Goal: Information Seeking & Learning: Find contact information

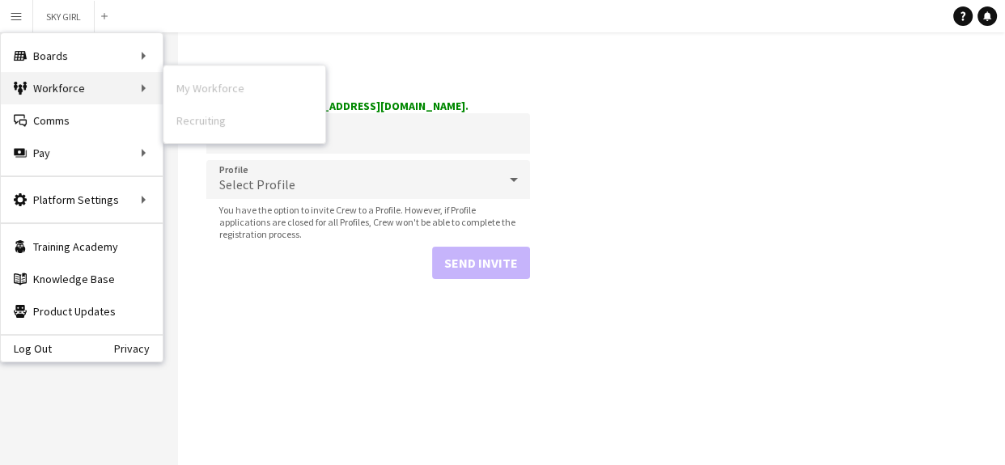
click at [56, 93] on div "Workforce Workforce" at bounding box center [82, 88] width 162 height 32
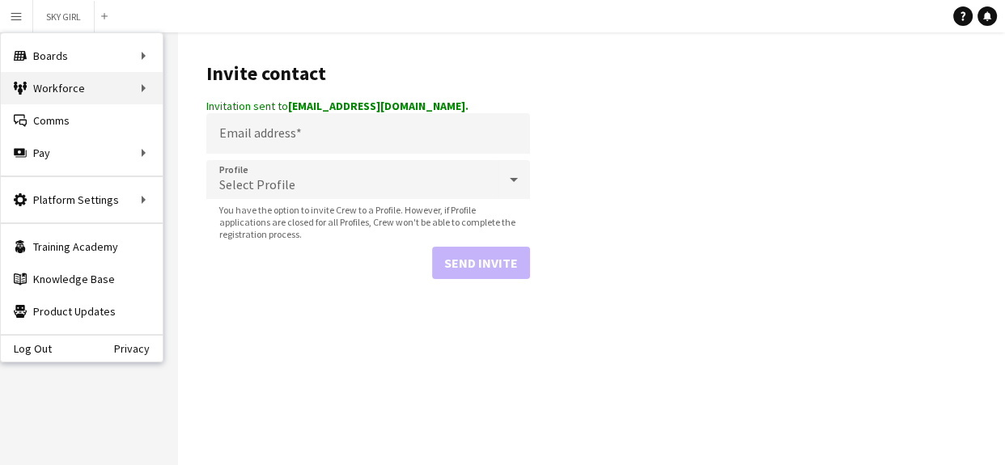
click at [70, 89] on div "Workforce Workforce" at bounding box center [82, 88] width 162 height 32
click at [70, 87] on div "Workforce Workforce" at bounding box center [82, 88] width 162 height 32
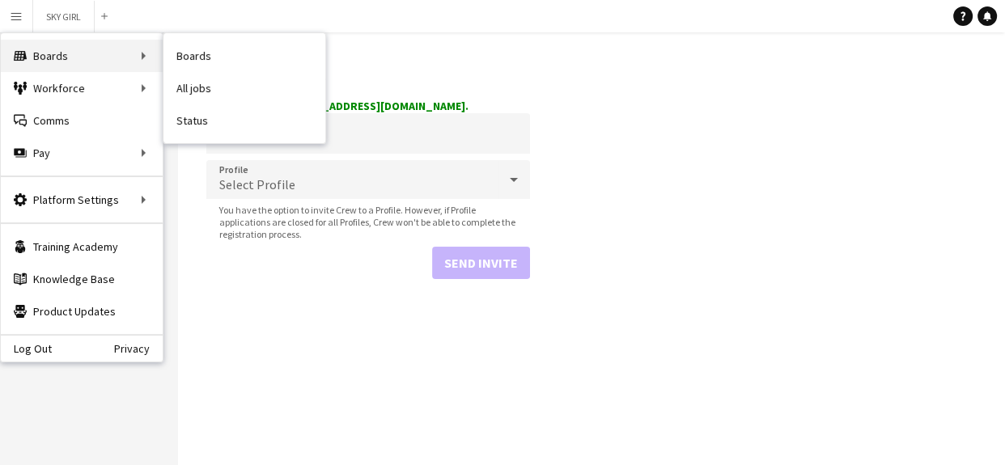
click at [55, 53] on div "Boards Boards" at bounding box center [82, 56] width 162 height 32
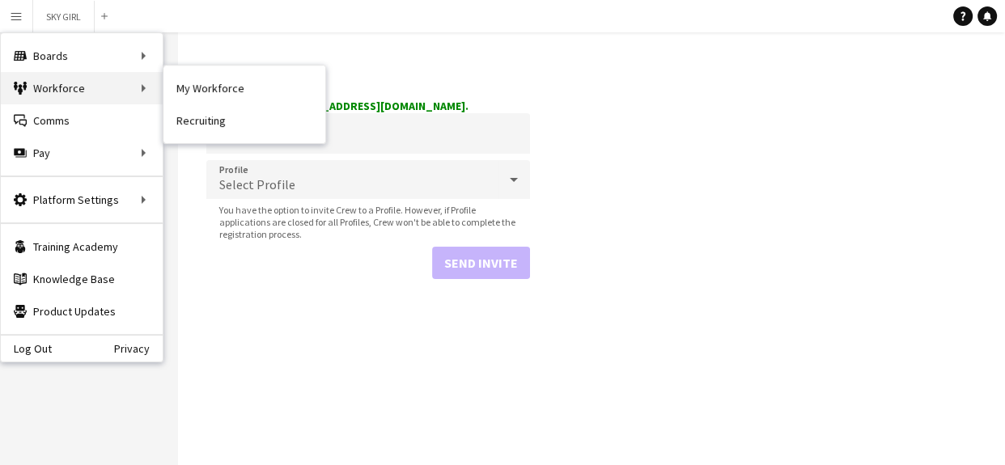
click at [79, 87] on div "Workforce Workforce" at bounding box center [82, 88] width 162 height 32
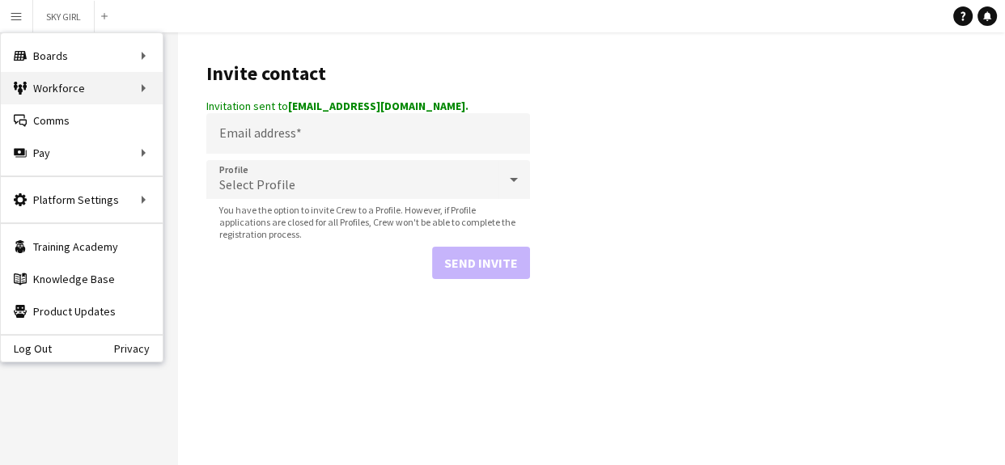
click at [79, 87] on div "Workforce Workforce" at bounding box center [82, 88] width 162 height 32
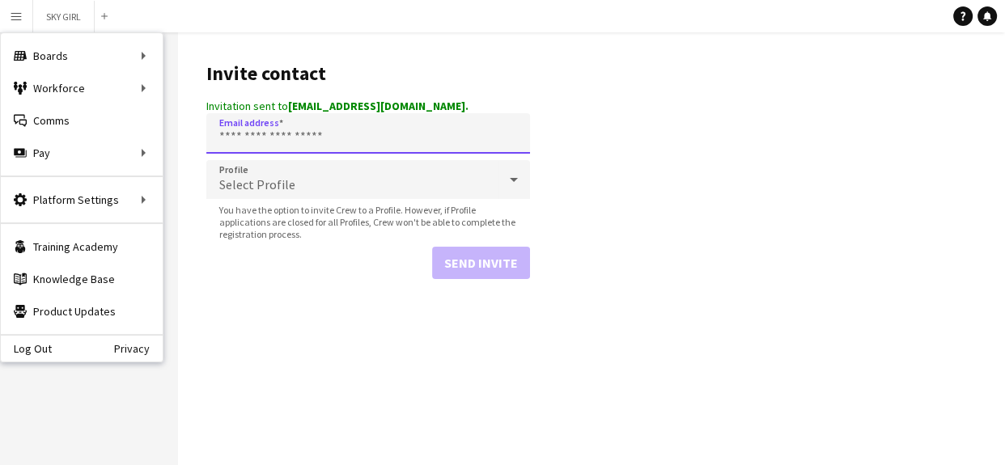
click at [274, 133] on input "Email address" at bounding box center [368, 133] width 324 height 40
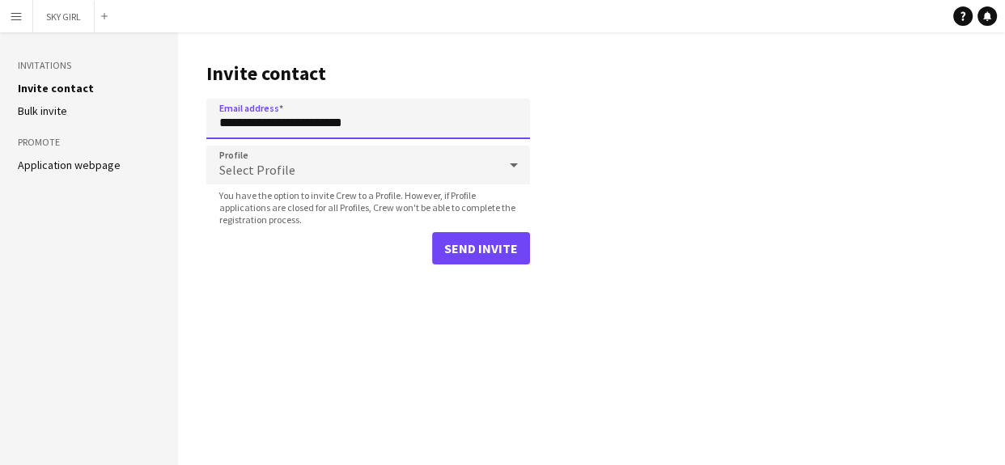
type input "**********"
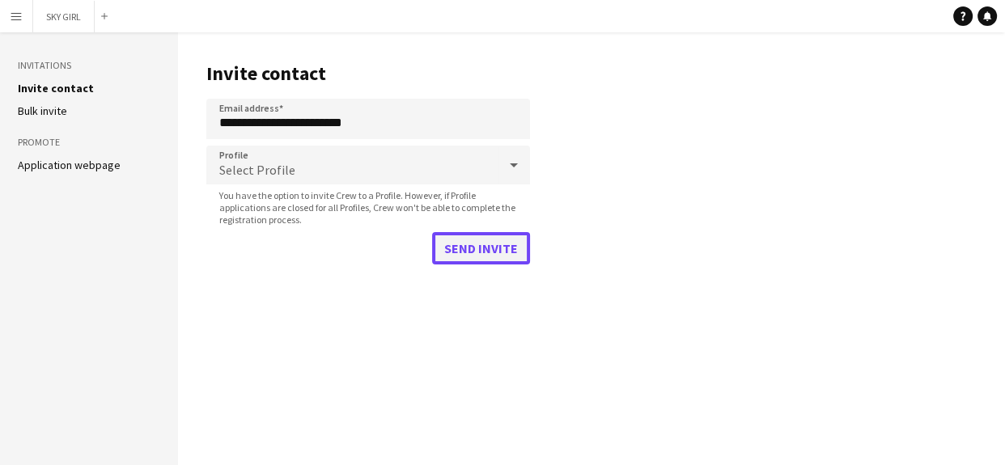
click at [476, 243] on button "Send invite" at bounding box center [481, 248] width 98 height 32
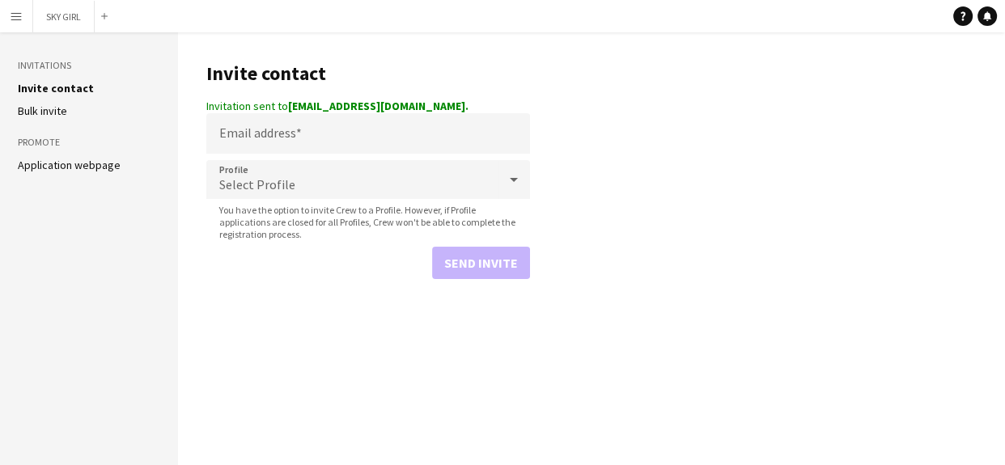
click at [73, 84] on link "Invite contact" at bounding box center [56, 88] width 76 height 15
click at [17, 13] on app-icon "Menu" at bounding box center [16, 16] width 13 height 13
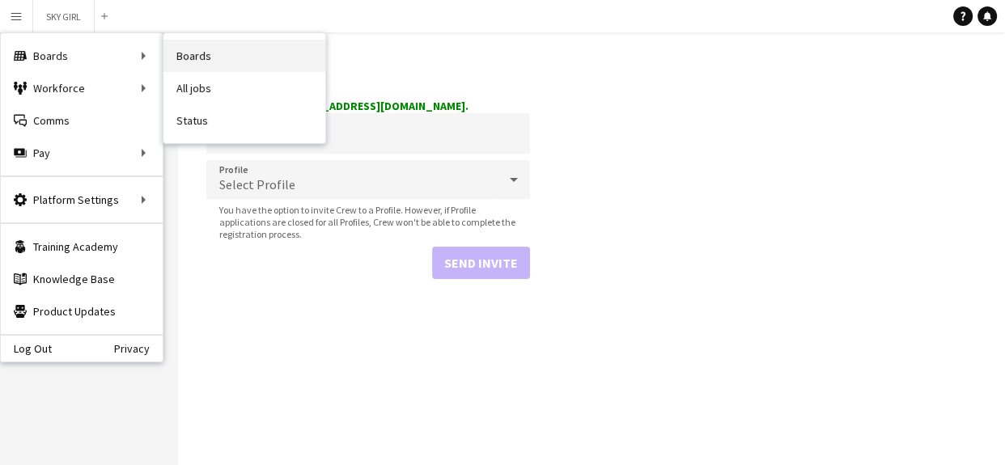
click at [201, 53] on link "Boards" at bounding box center [244, 56] width 162 height 32
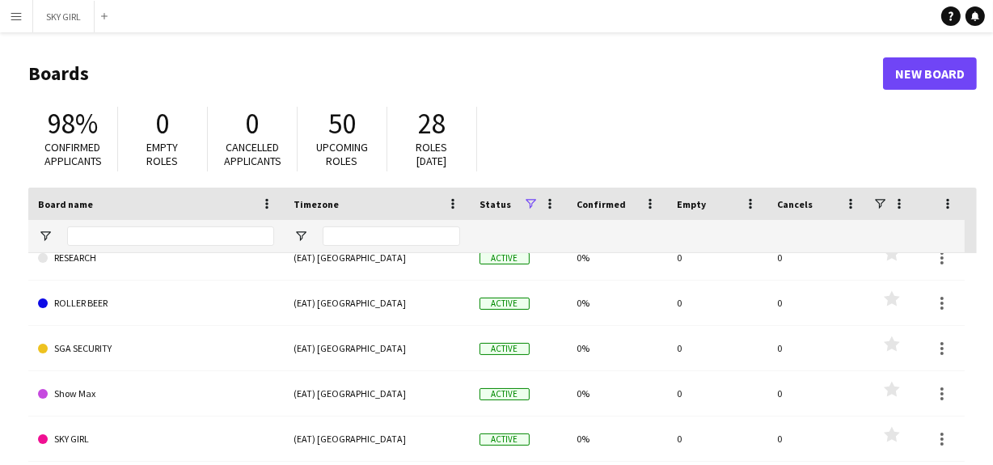
scroll to position [964, 0]
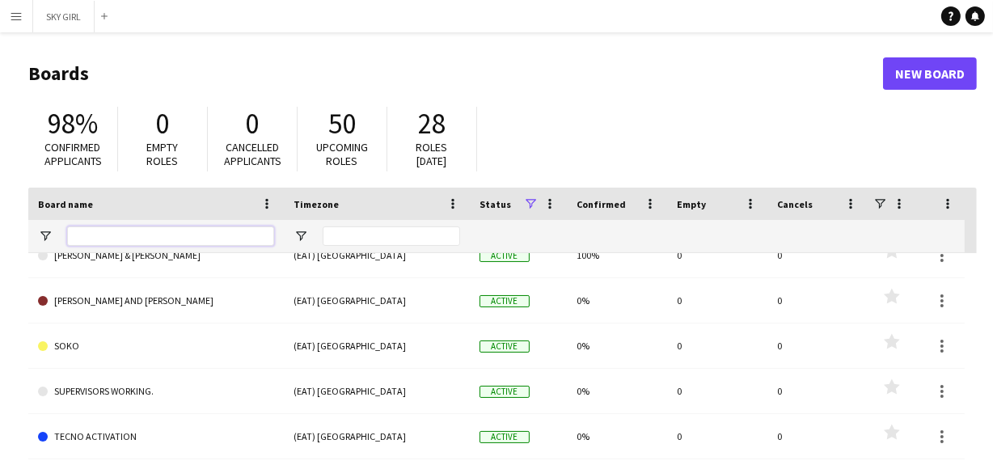
click at [135, 235] on input "Board name Filter Input" at bounding box center [170, 236] width 207 height 19
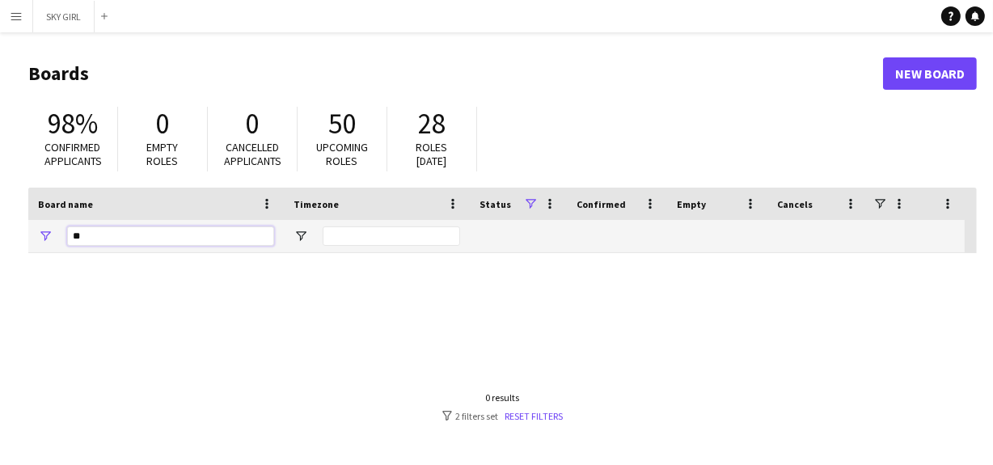
type input "*"
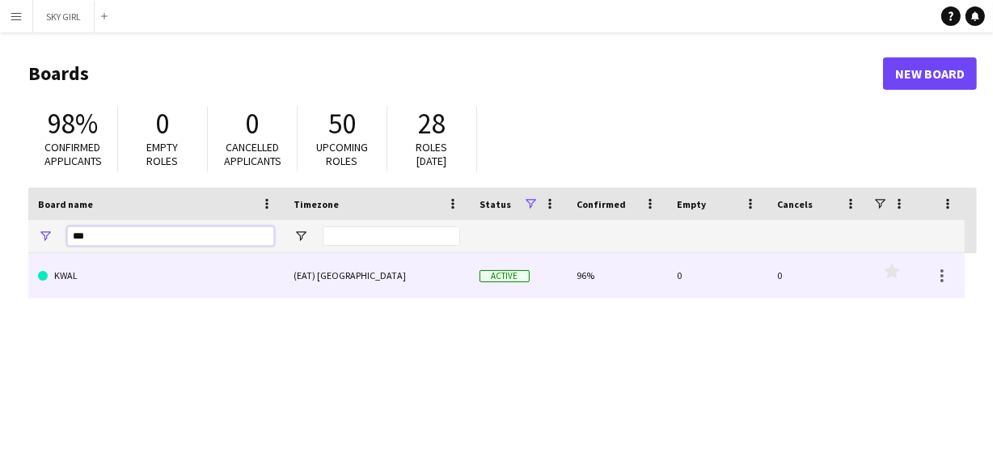
type input "***"
click at [137, 285] on link "KWAL" at bounding box center [156, 275] width 236 height 45
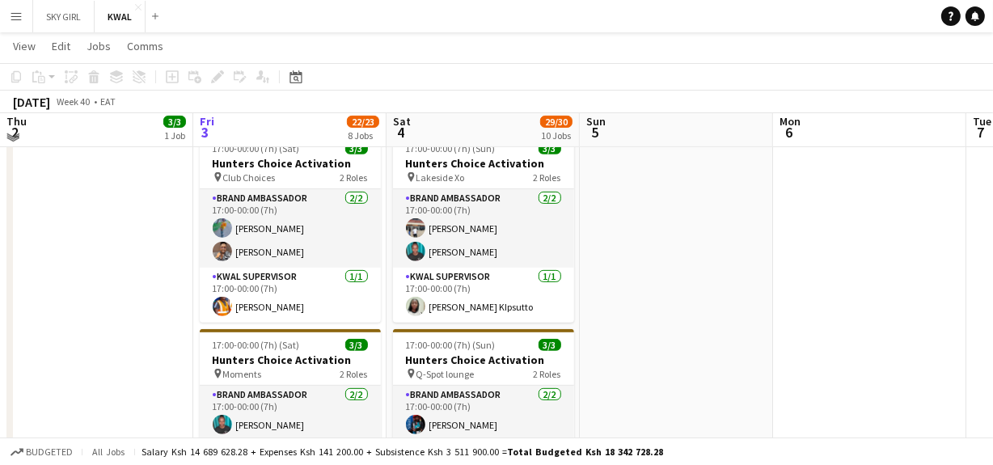
scroll to position [581, 0]
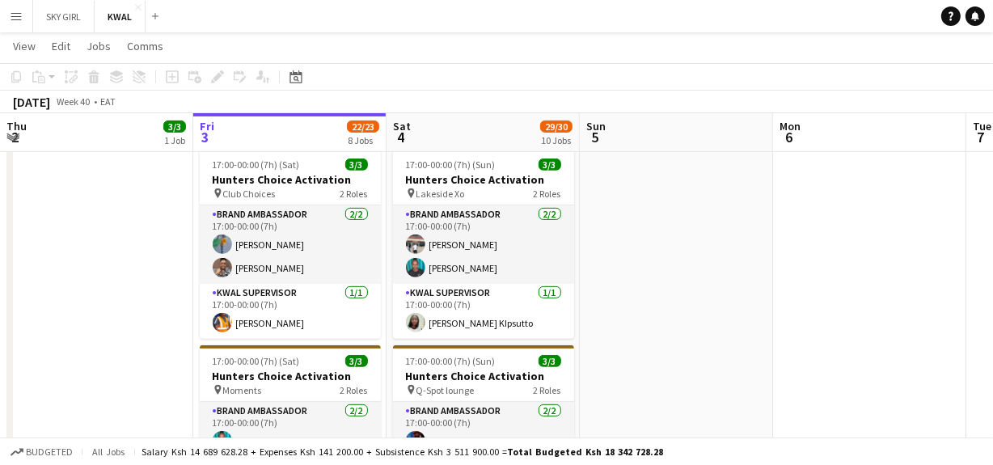
click at [15, 20] on app-icon "Menu" at bounding box center [16, 16] width 13 height 13
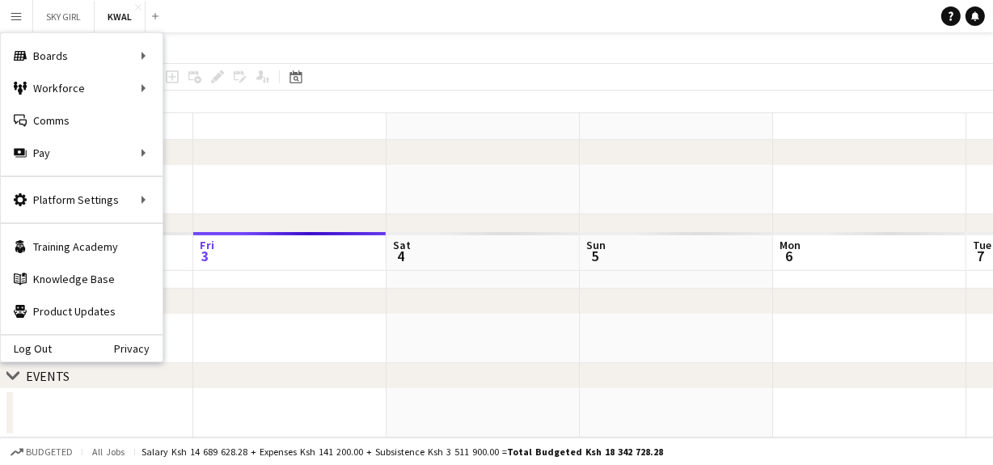
scroll to position [461, 0]
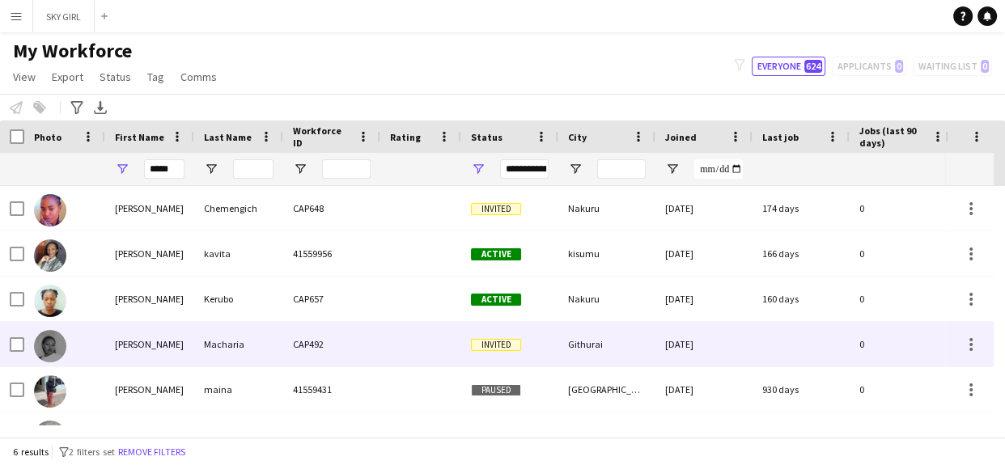
click at [380, 343] on div at bounding box center [420, 344] width 81 height 44
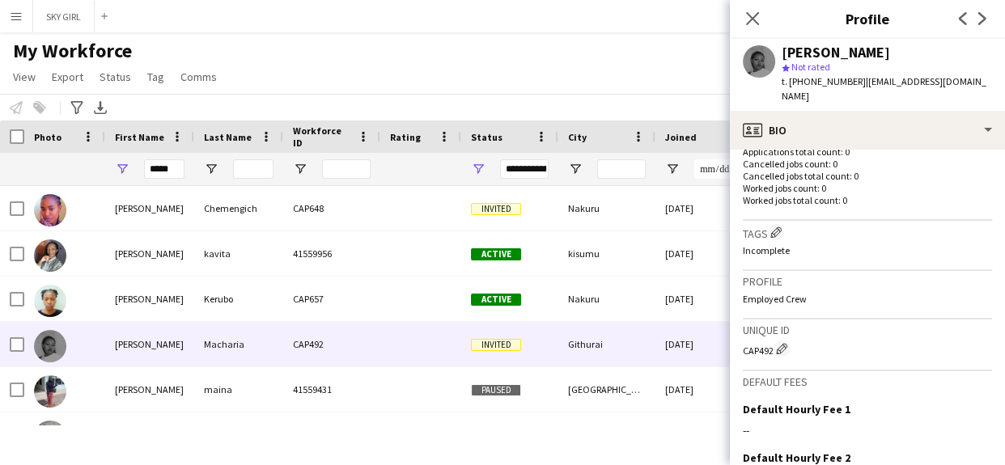
scroll to position [612, 0]
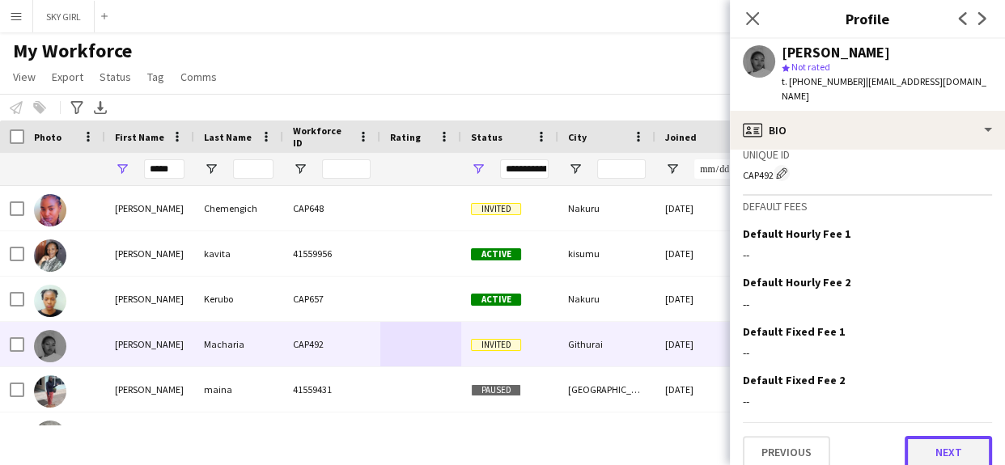
click at [906, 436] on button "Next" at bounding box center [947, 452] width 87 height 32
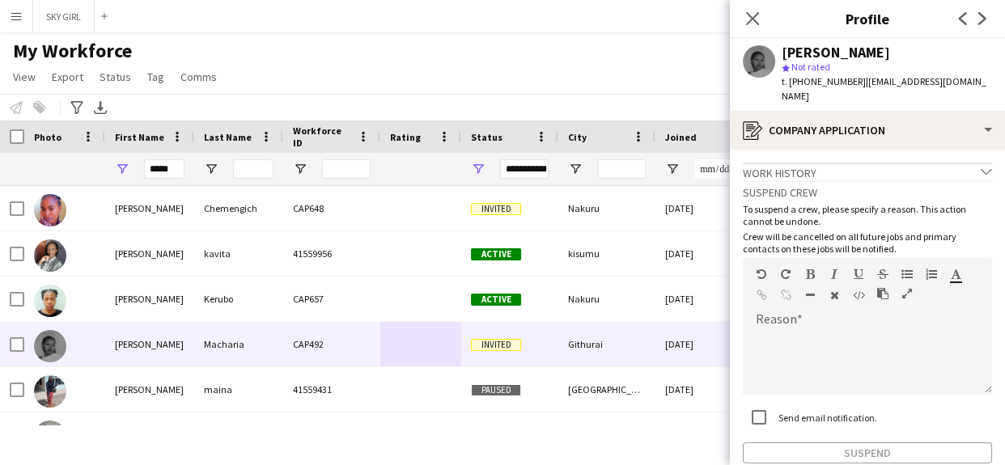
scroll to position [74, 0]
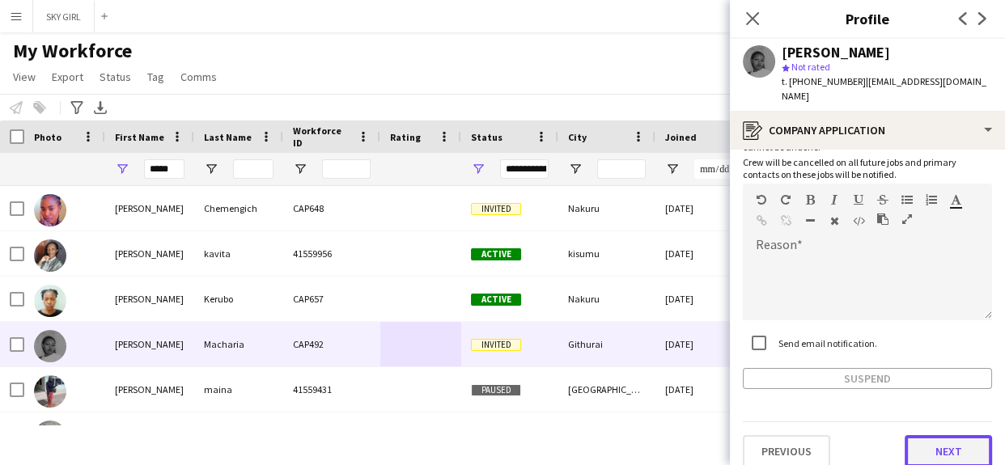
click at [906, 435] on button "Next" at bounding box center [947, 451] width 87 height 32
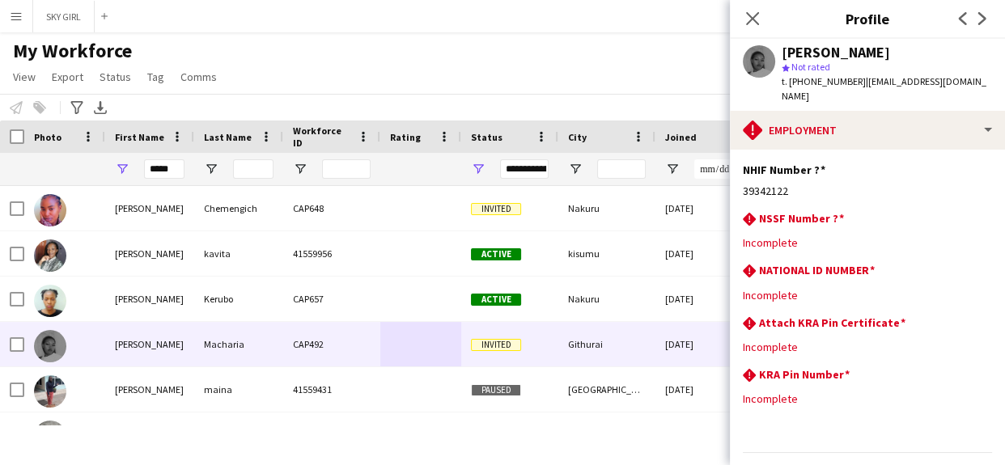
click at [625, 78] on div "My Workforce View Views Default view Captivate Compliance workforce per brand N…" at bounding box center [502, 66] width 1005 height 55
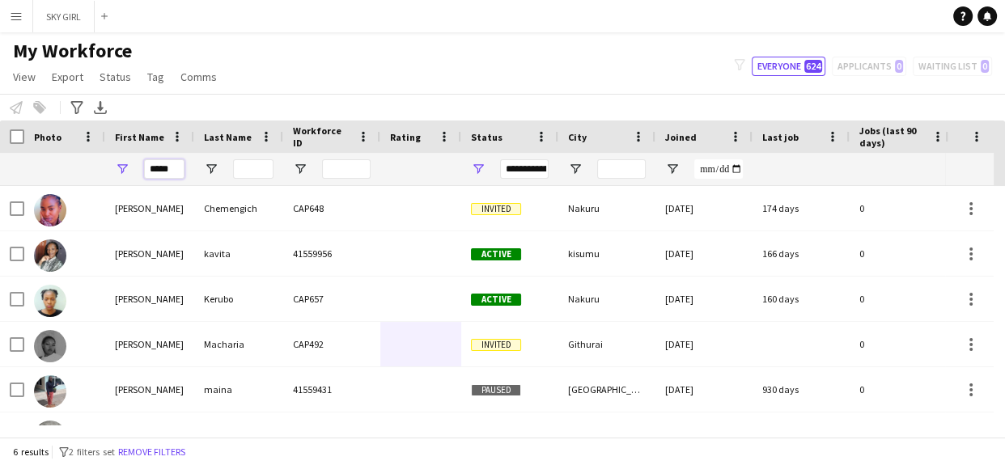
click at [176, 166] on input "*****" at bounding box center [164, 168] width 40 height 19
type input "*"
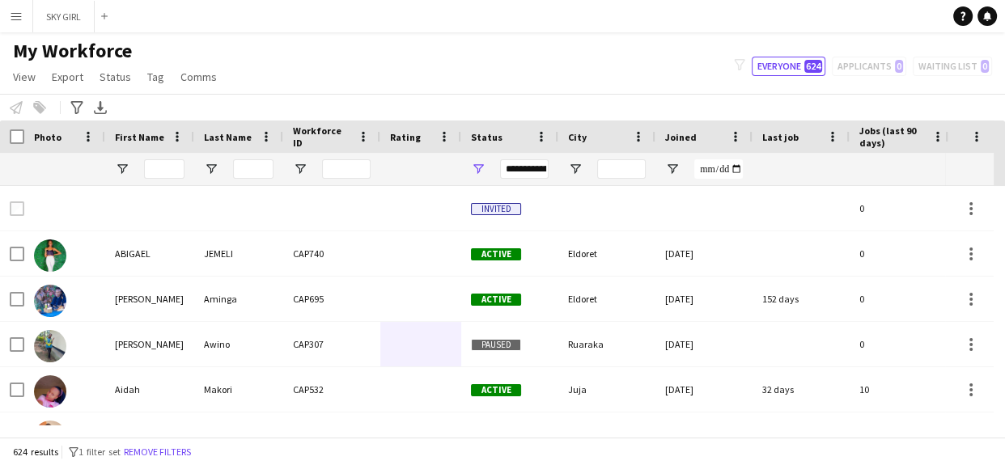
click at [19, 17] on app-icon "Menu" at bounding box center [16, 16] width 13 height 13
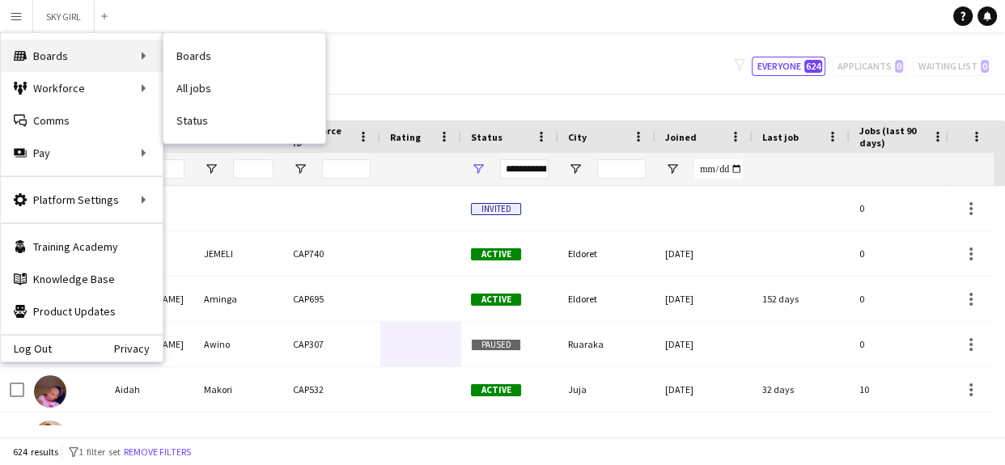
click at [53, 48] on div "Boards Boards" at bounding box center [82, 56] width 162 height 32
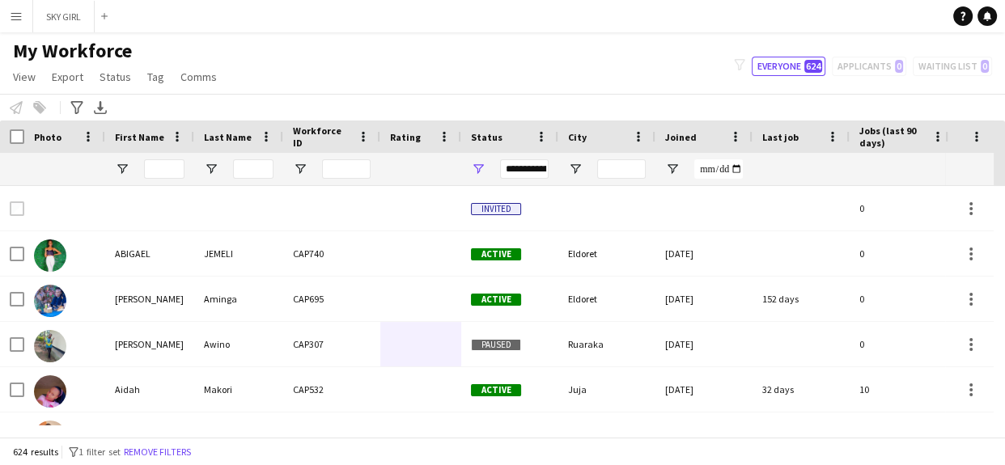
click at [16, 17] on app-icon "Menu" at bounding box center [16, 16] width 13 height 13
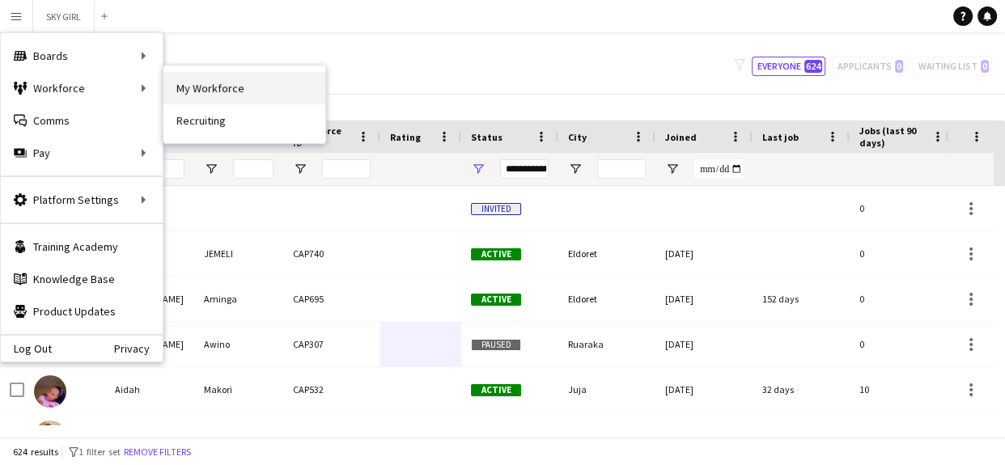
click at [212, 87] on link "My Workforce" at bounding box center [244, 88] width 162 height 32
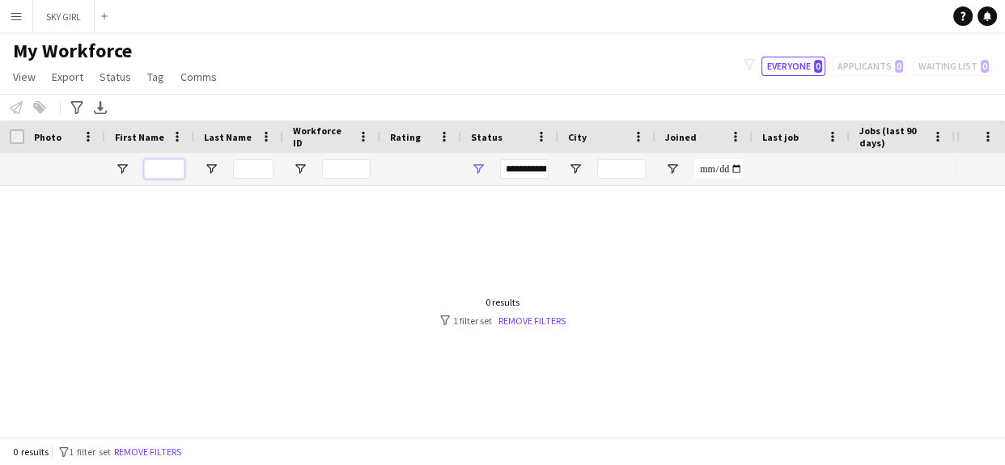
click at [165, 170] on input "First Name Filter Input" at bounding box center [164, 168] width 40 height 19
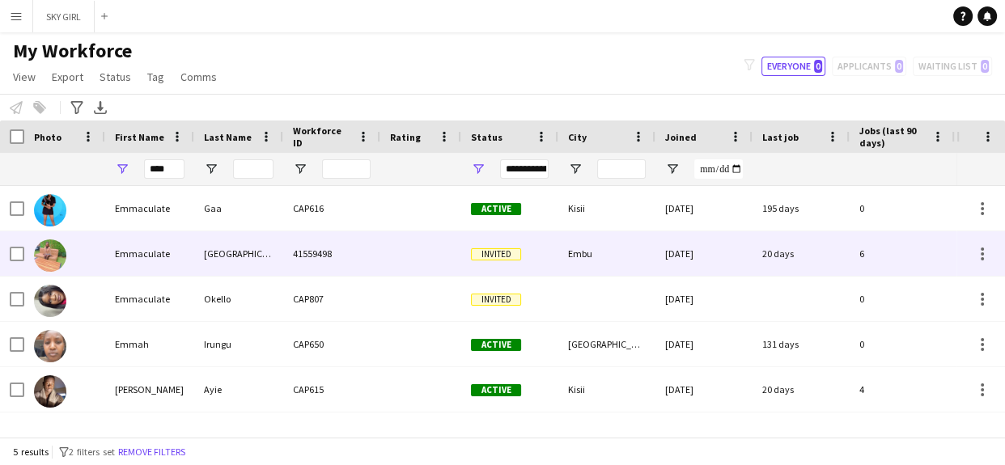
click at [315, 251] on div "41559498" at bounding box center [331, 253] width 97 height 44
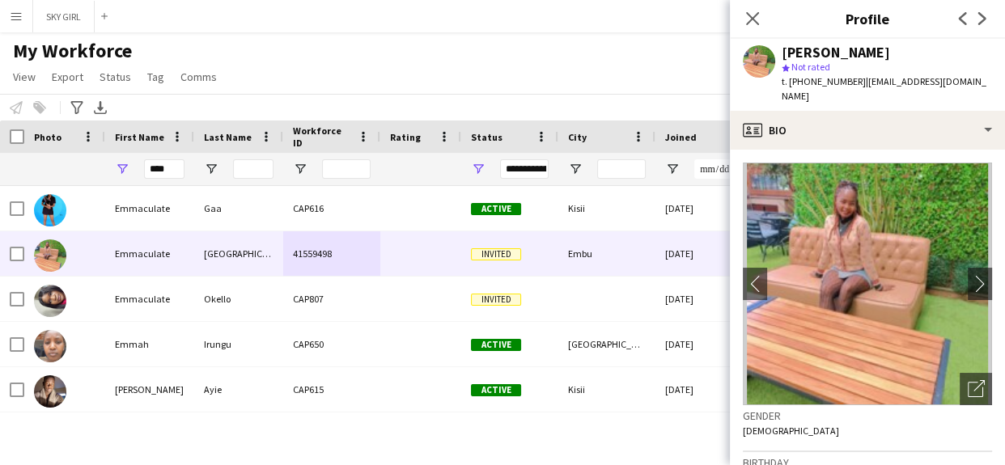
drag, startPoint x: 793, startPoint y: 80, endPoint x: 853, endPoint y: 79, distance: 59.9
click at [853, 79] on div "t. +254701602615 | immamwangi2@gmail.com" at bounding box center [886, 88] width 210 height 29
copy span "254701602615"
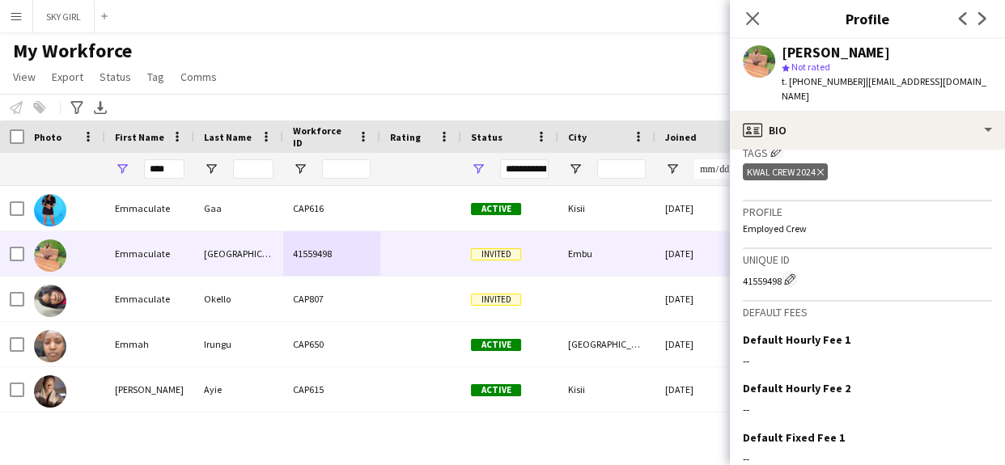
scroll to position [646, 0]
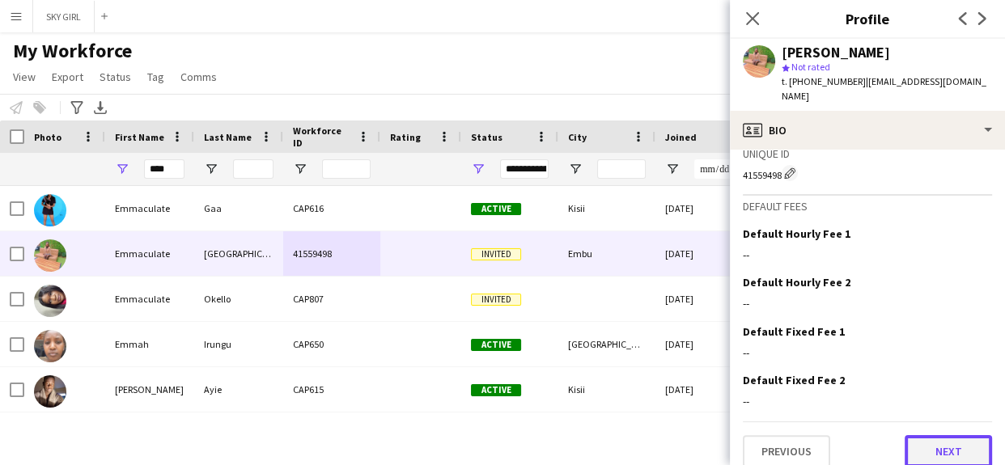
click at [906, 435] on button "Next" at bounding box center [947, 451] width 87 height 32
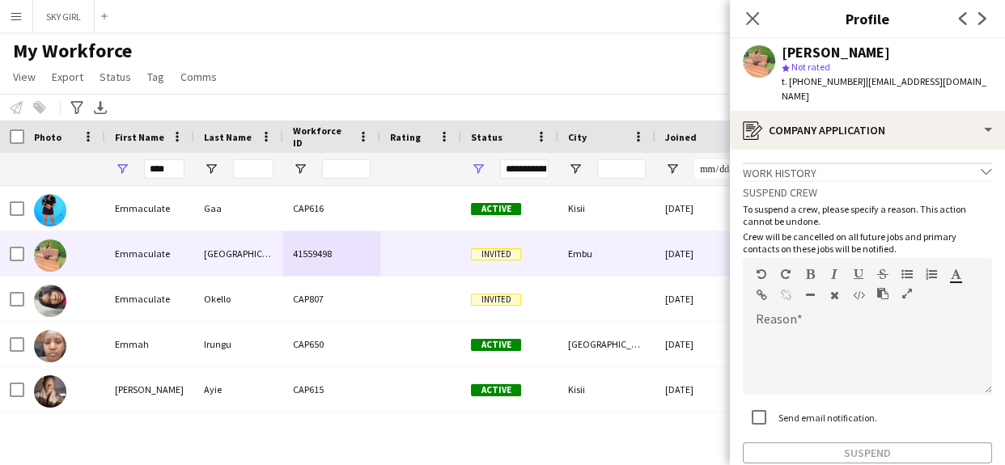
scroll to position [74, 0]
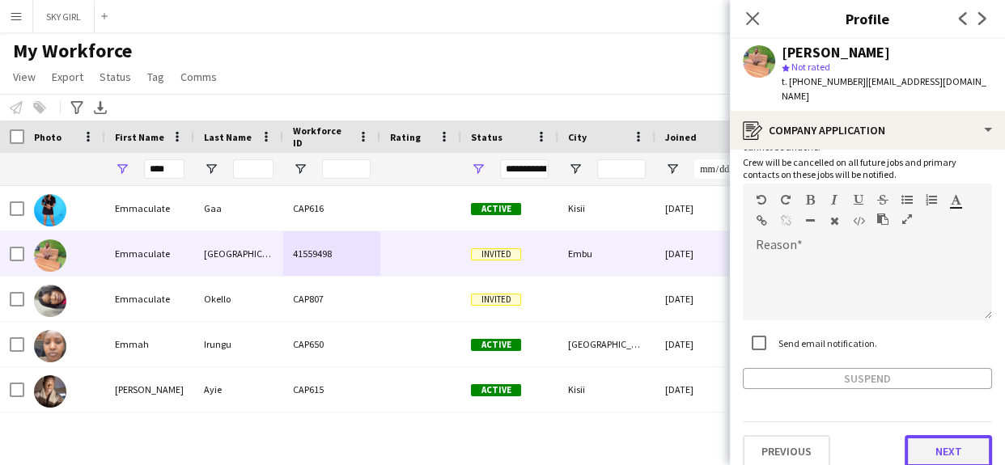
click at [911, 443] on button "Next" at bounding box center [947, 451] width 87 height 32
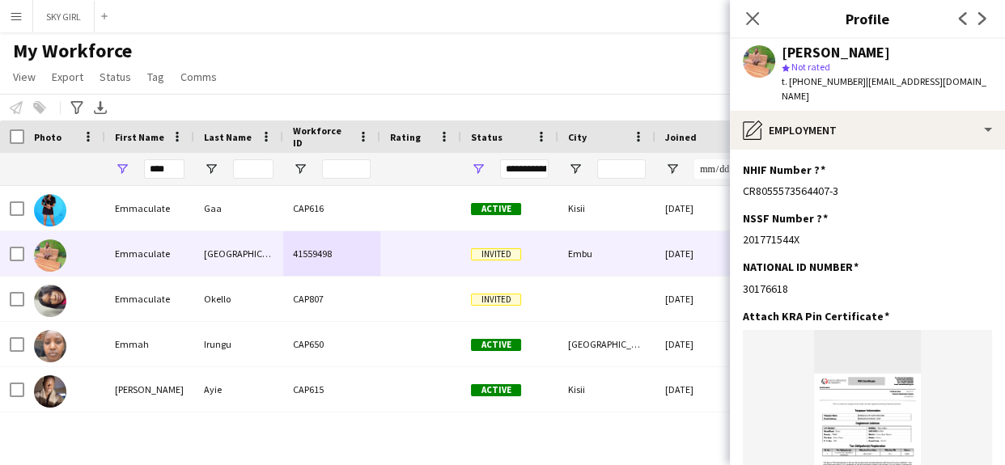
scroll to position [266, 0]
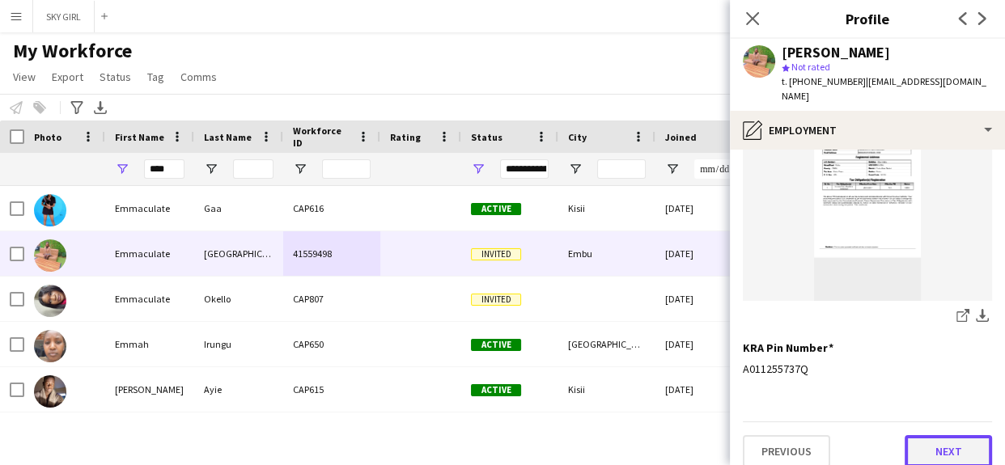
click at [907, 435] on button "Next" at bounding box center [947, 451] width 87 height 32
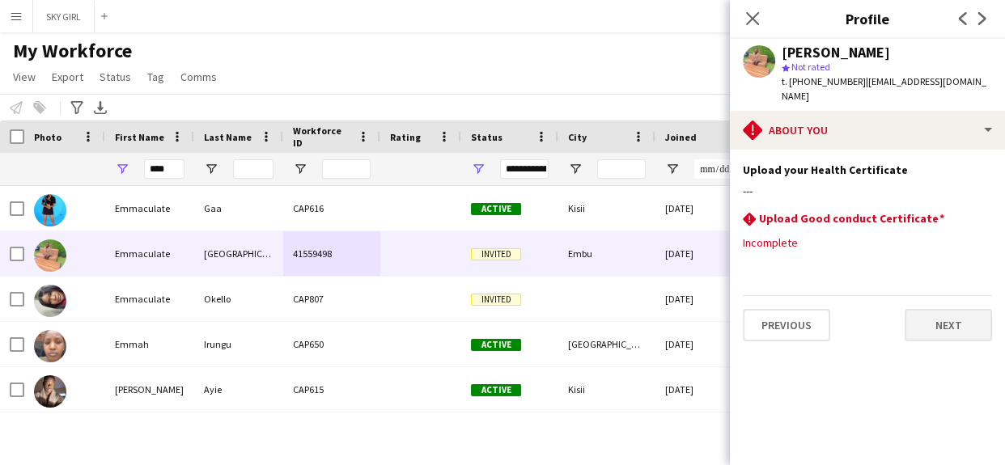
scroll to position [0, 0]
click at [929, 309] on button "Next" at bounding box center [947, 325] width 87 height 32
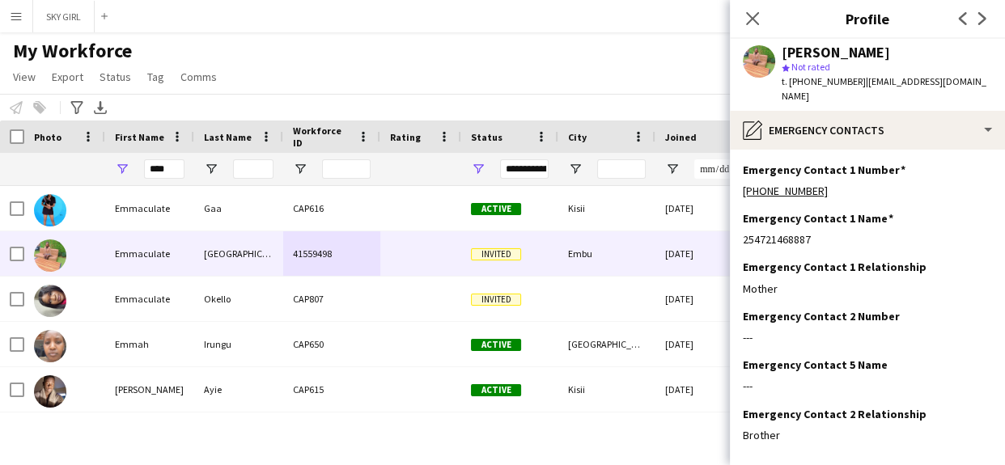
scroll to position [66, 0]
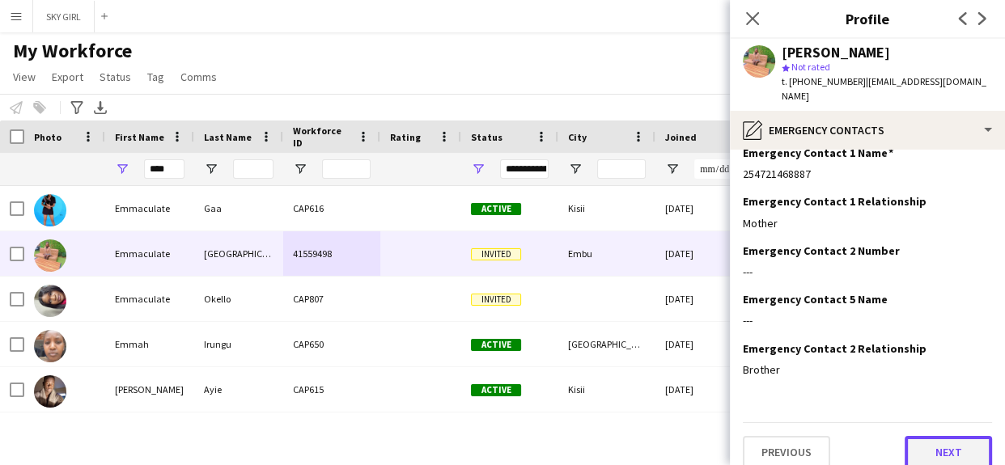
click at [910, 436] on button "Next" at bounding box center [947, 452] width 87 height 32
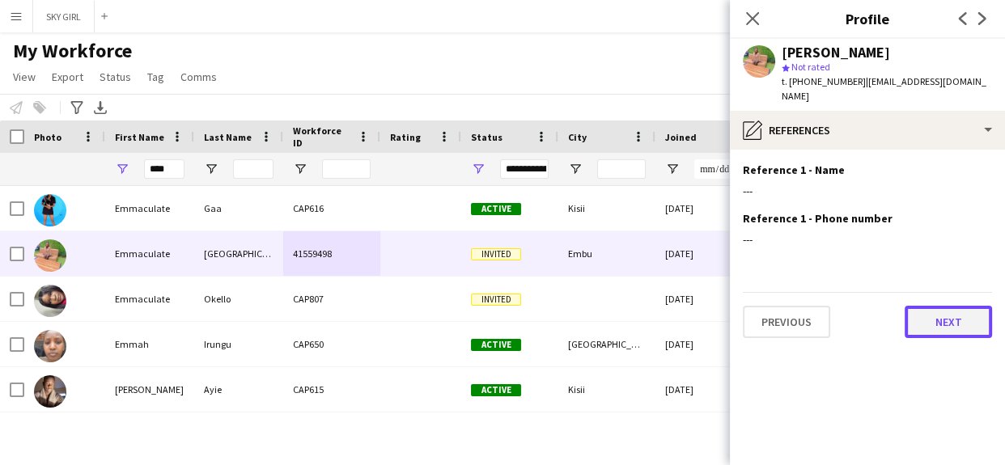
click at [908, 306] on button "Next" at bounding box center [947, 322] width 87 height 32
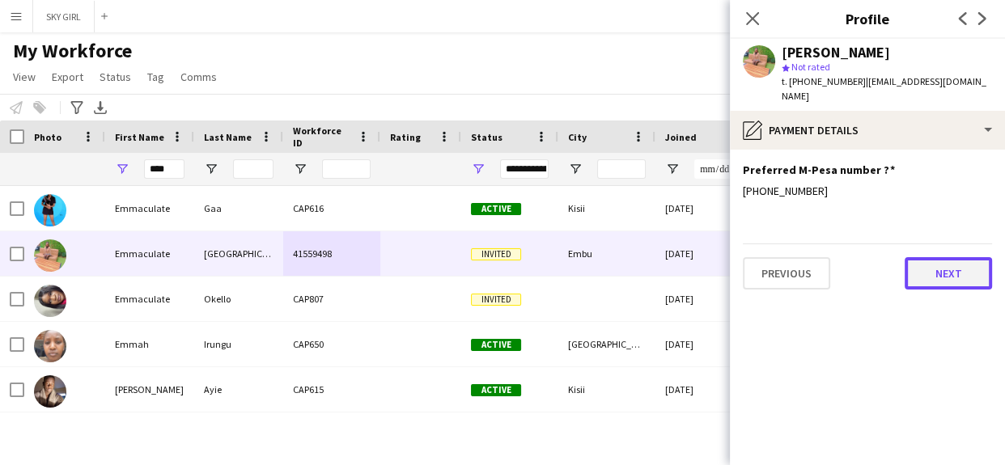
click at [921, 257] on button "Next" at bounding box center [947, 273] width 87 height 32
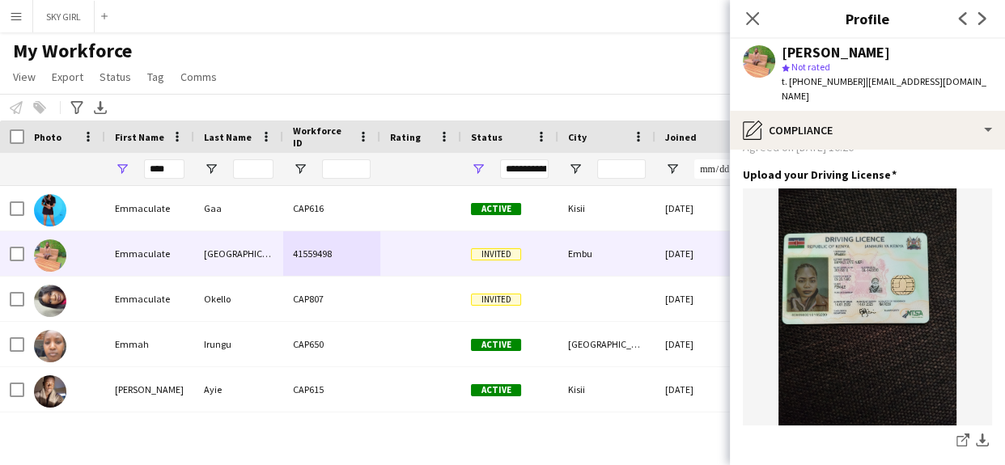
scroll to position [742, 0]
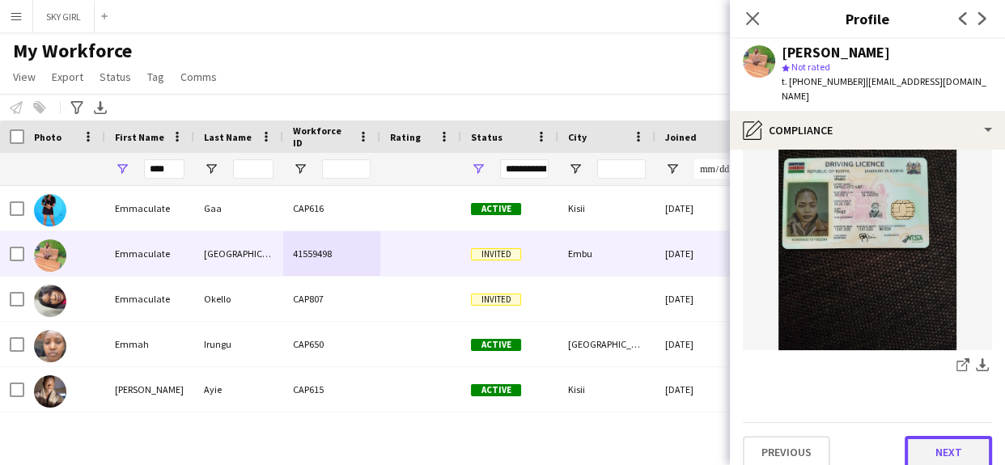
click at [911, 436] on button "Next" at bounding box center [947, 452] width 87 height 32
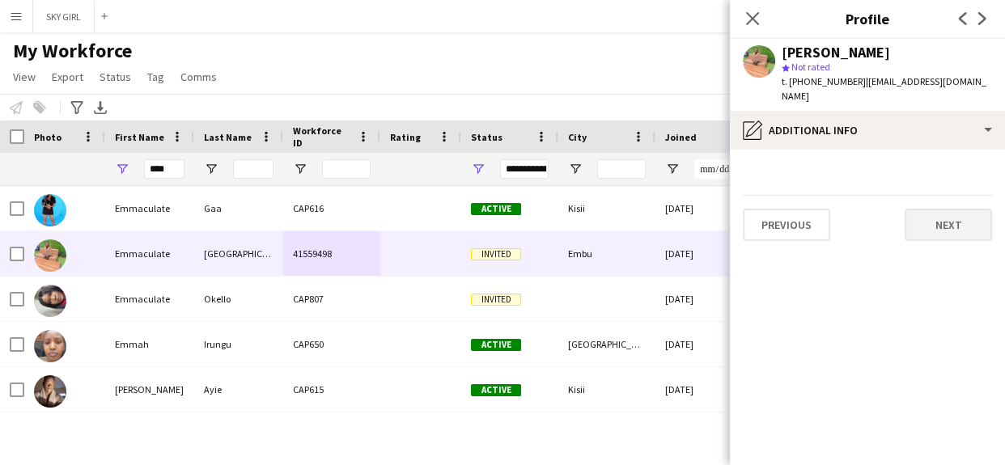
scroll to position [0, 0]
click at [922, 209] on button "Next" at bounding box center [947, 225] width 87 height 32
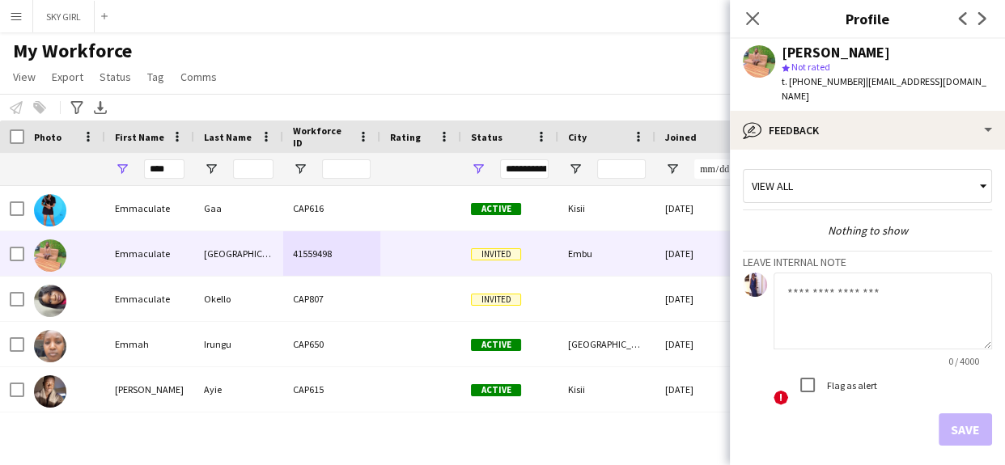
scroll to position [56, 0]
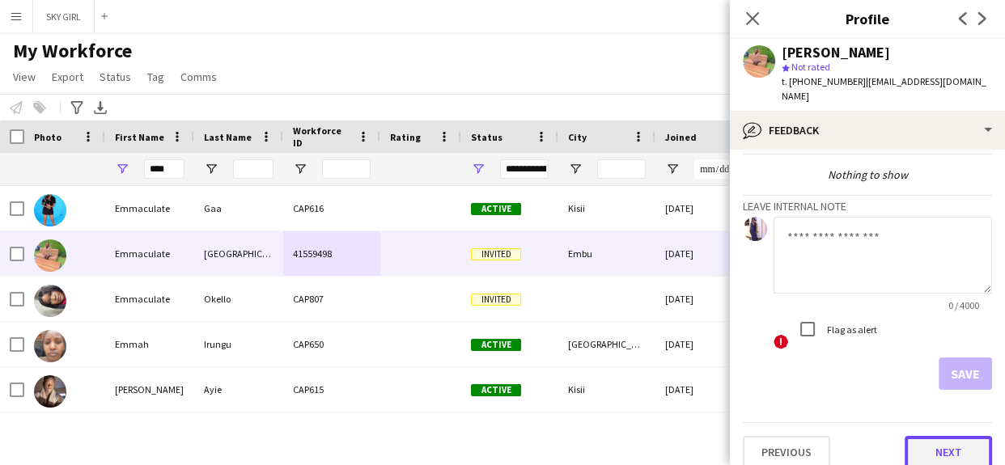
click at [908, 437] on button "Next" at bounding box center [947, 452] width 87 height 32
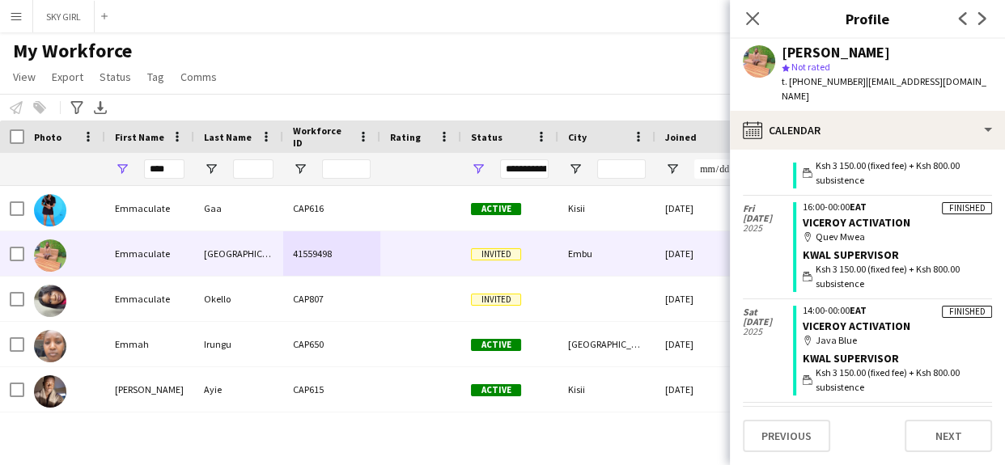
scroll to position [350, 0]
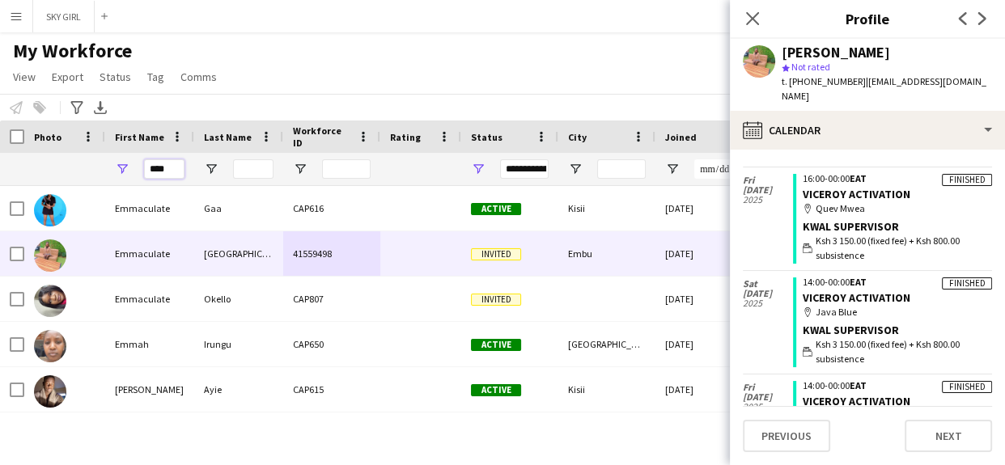
click at [177, 163] on input "****" at bounding box center [164, 168] width 40 height 19
type input "*"
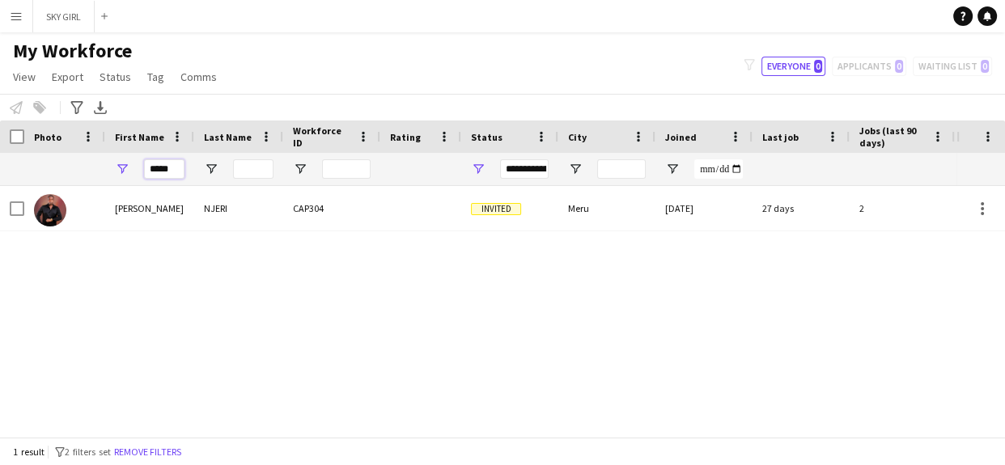
type input "****"
